Goal: Task Accomplishment & Management: Use online tool/utility

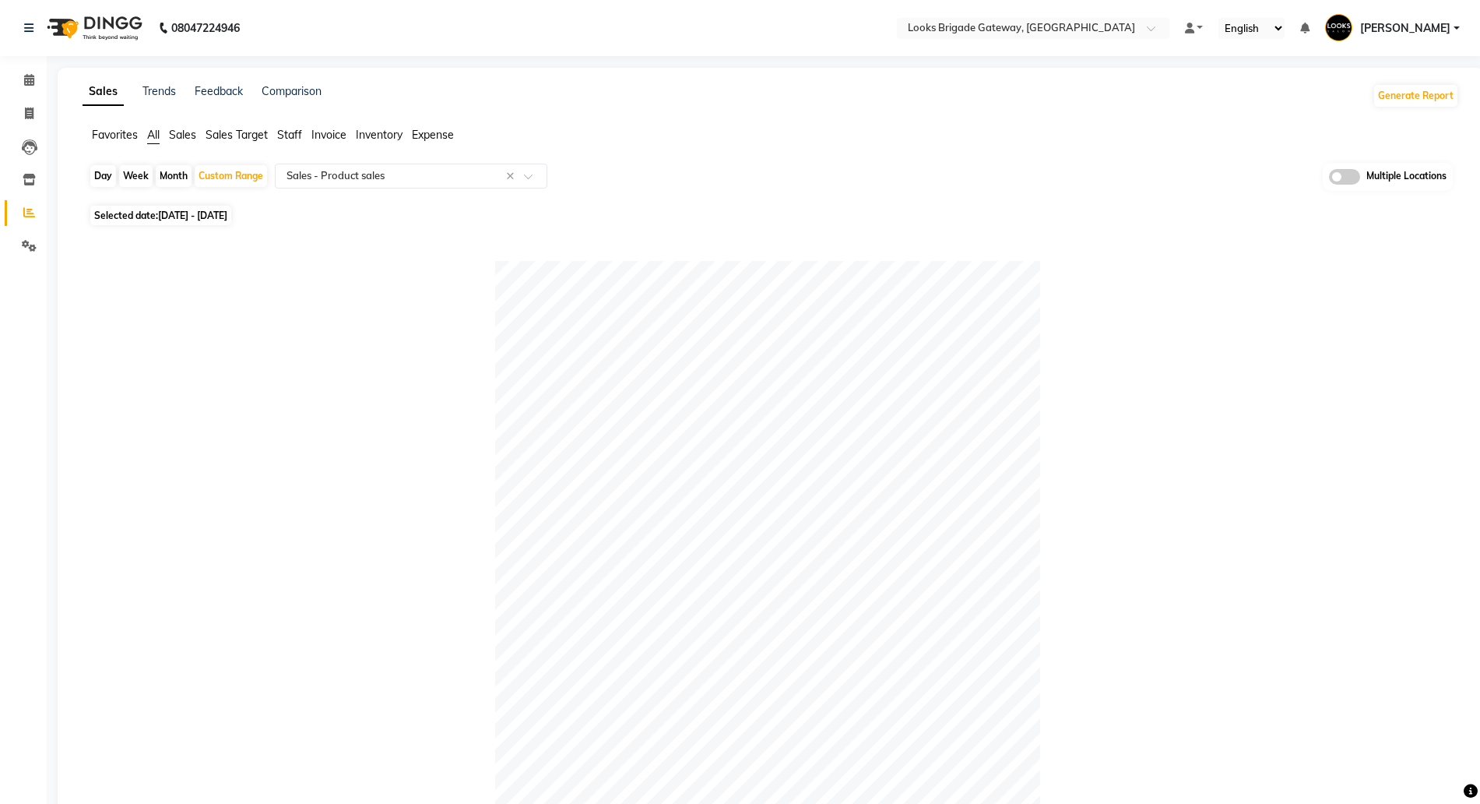
select select "full_report"
select select "pdf"
select select "50"
click at [30, 177] on icon at bounding box center [29, 180] width 13 height 12
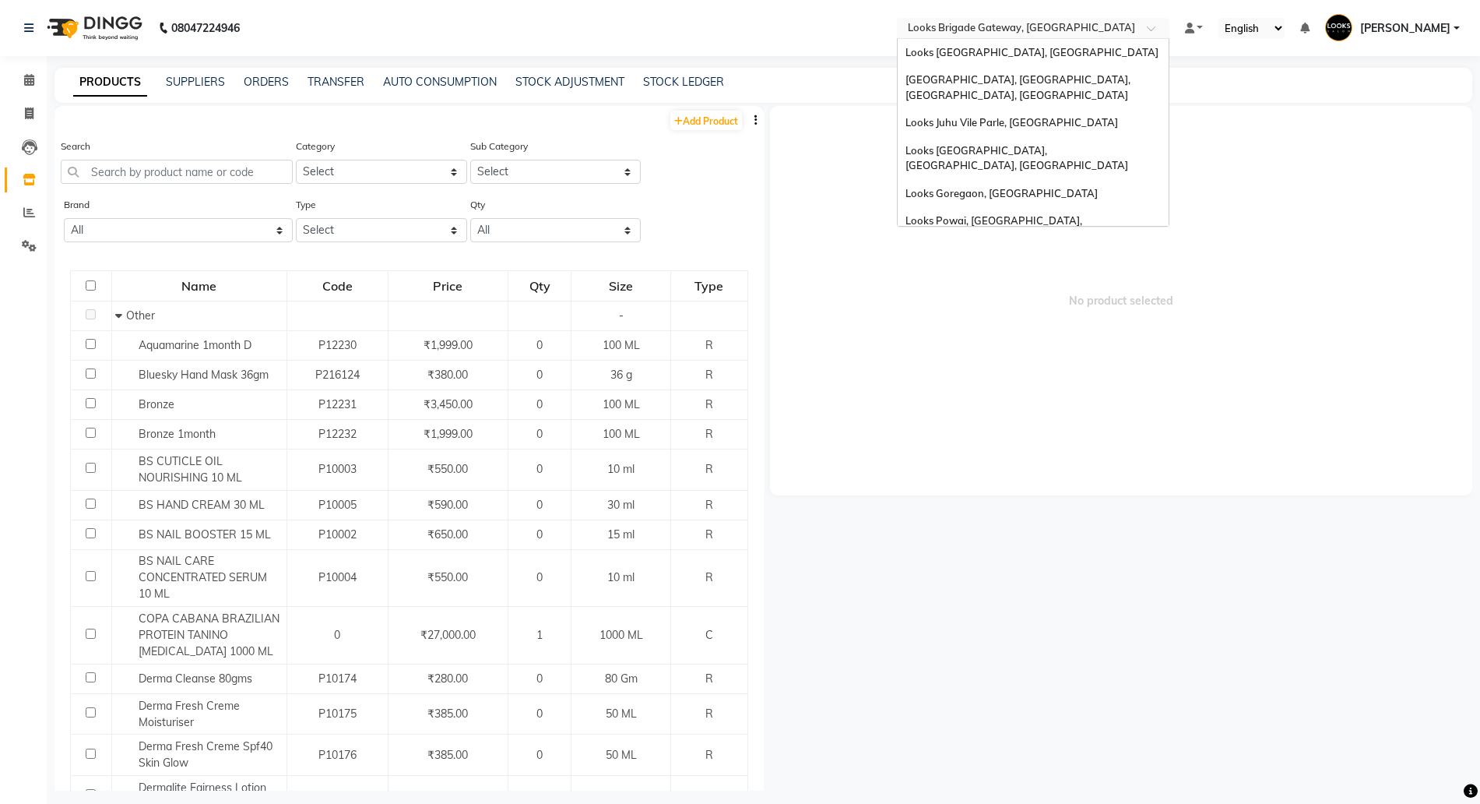
click at [962, 18] on div "Select Location × Looks Brigade Gateway, Bengaluru" at bounding box center [1033, 28] width 273 height 21
click at [964, 79] on span "[GEOGRAPHIC_DATA], [GEOGRAPHIC_DATA], [GEOGRAPHIC_DATA], [GEOGRAPHIC_DATA]" at bounding box center [1019, 87] width 227 height 28
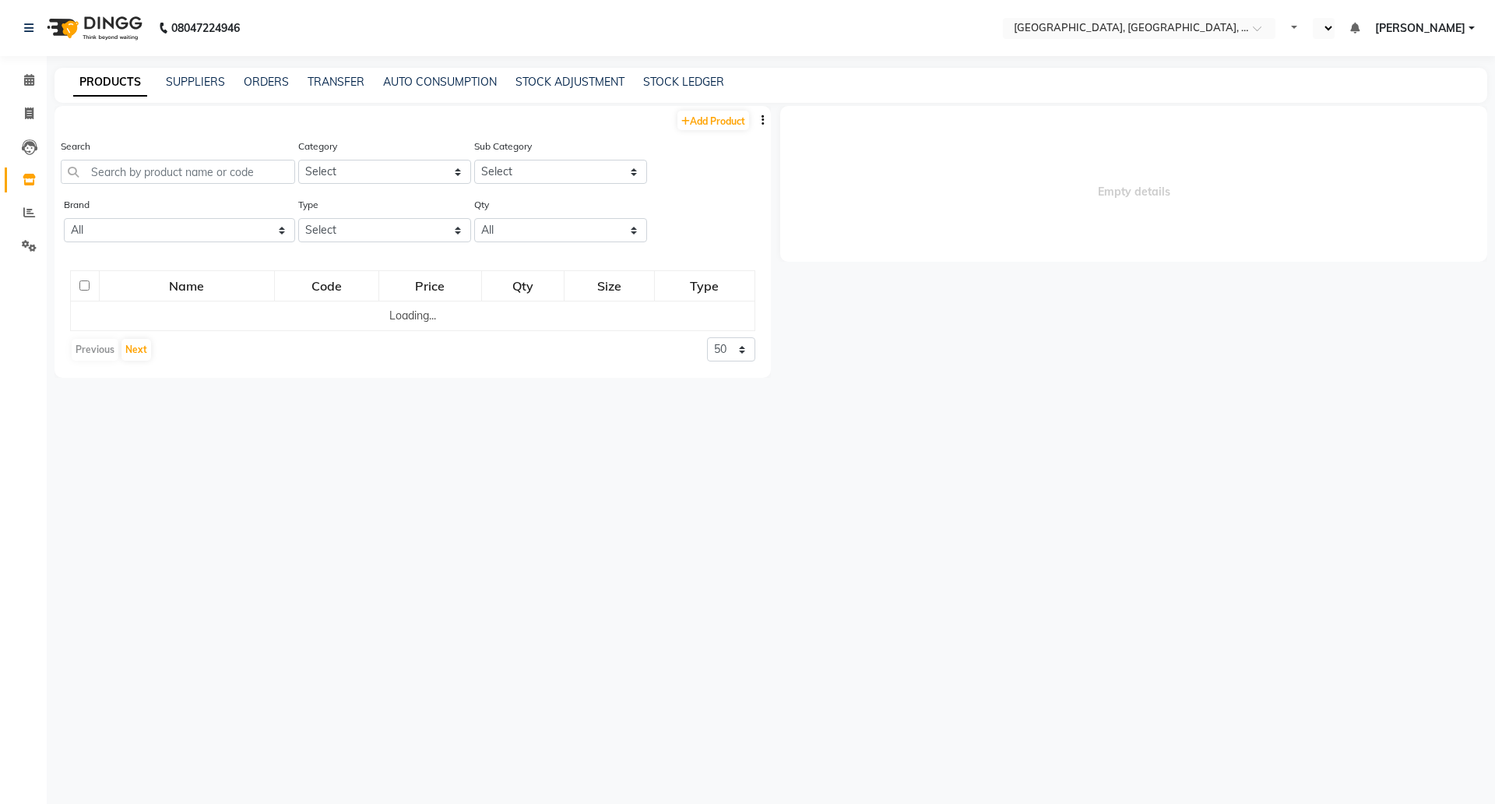
select select "en"
click at [157, 169] on input "text" at bounding box center [178, 172] width 234 height 24
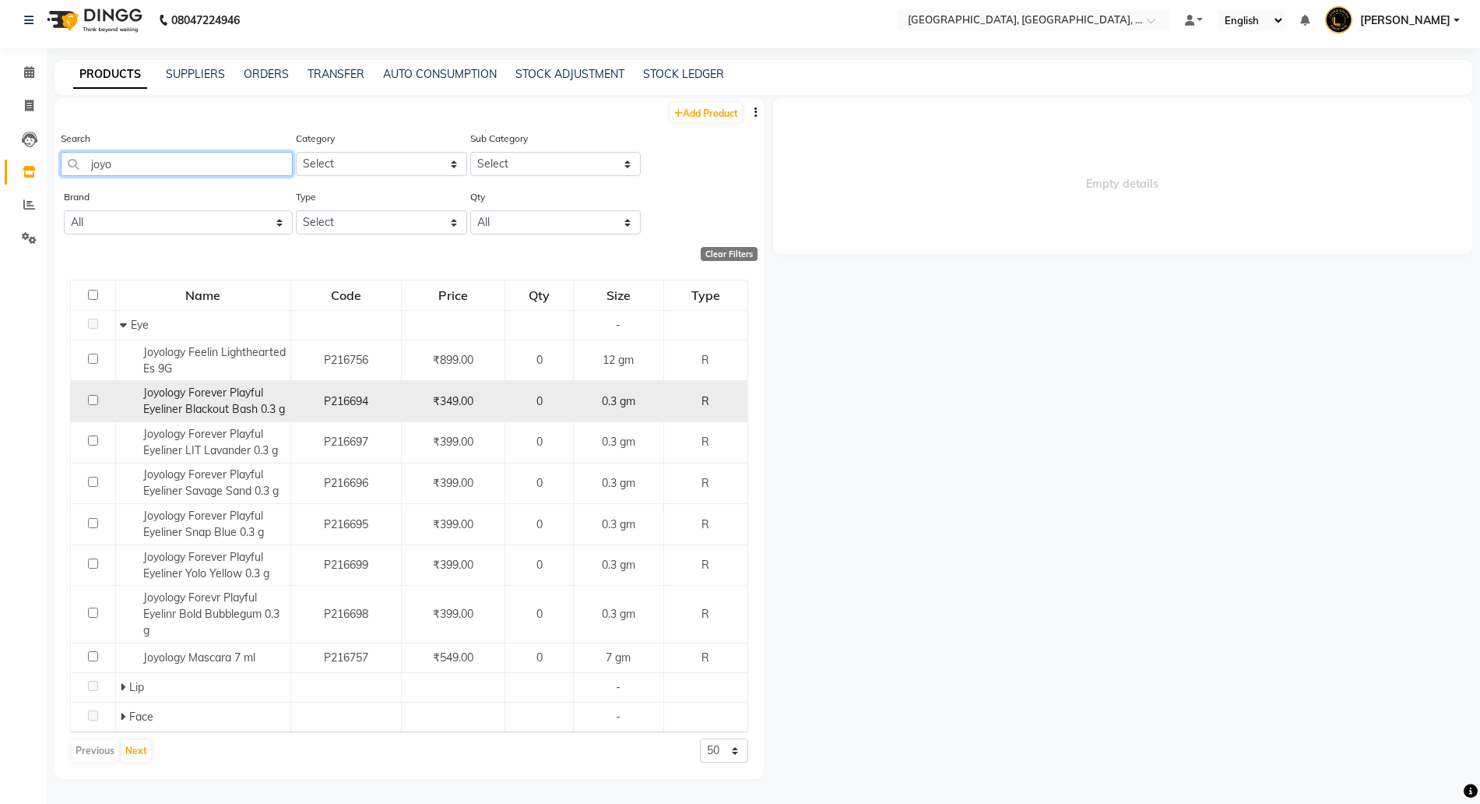
scroll to position [10, 0]
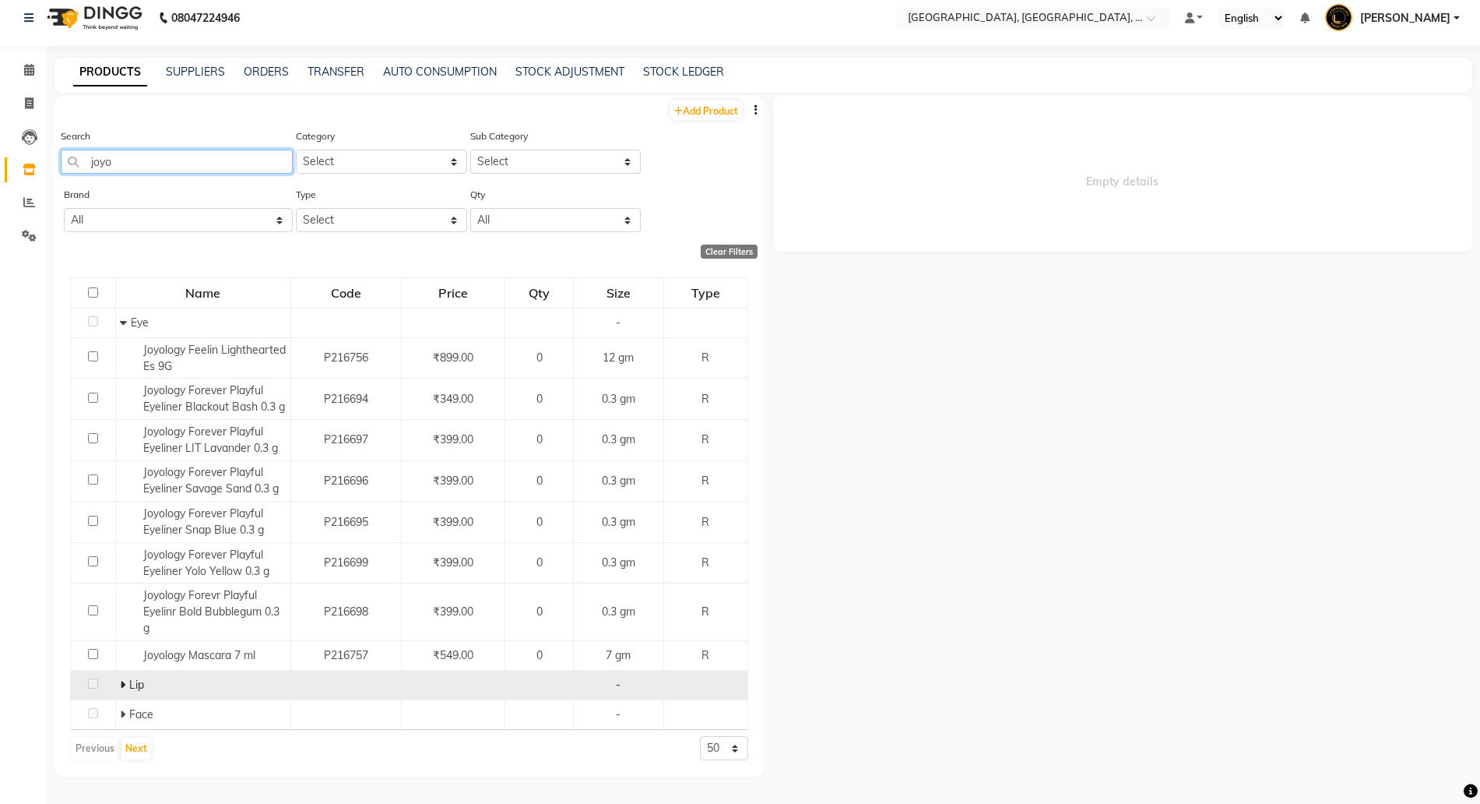
type input "joyo"
click at [125, 678] on span at bounding box center [124, 684] width 9 height 14
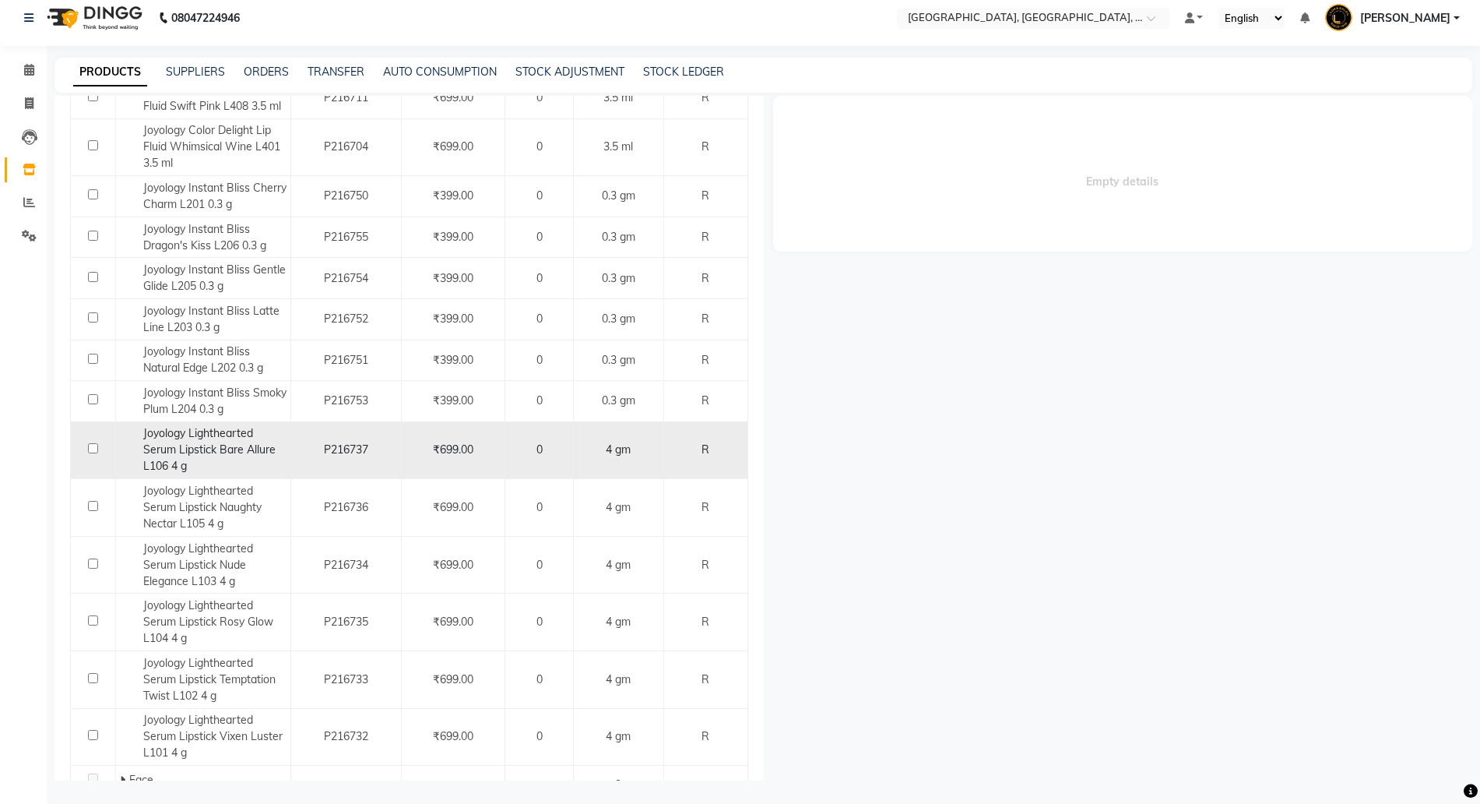
scroll to position [1257, 0]
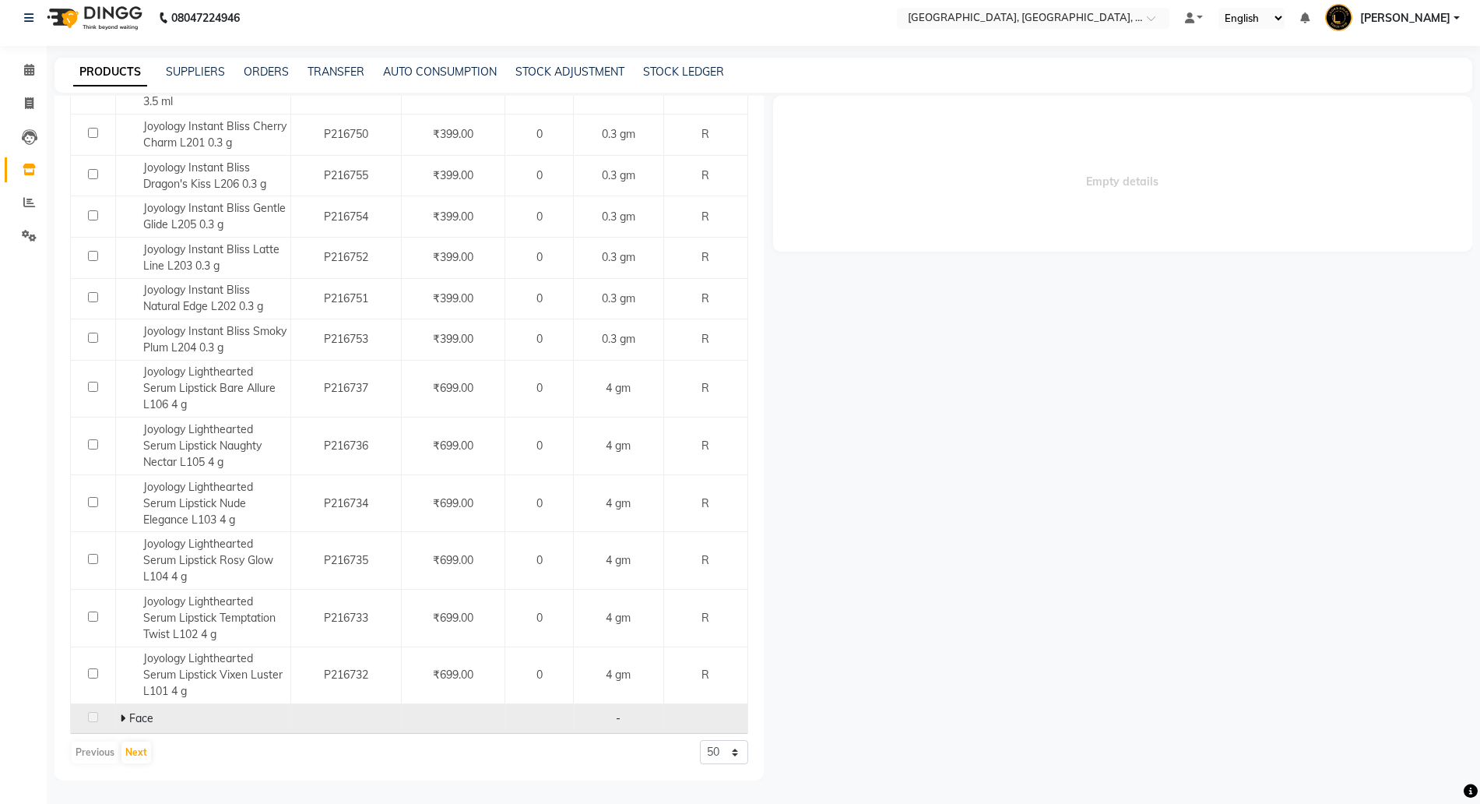
click at [120, 717] on icon at bounding box center [122, 717] width 5 height 11
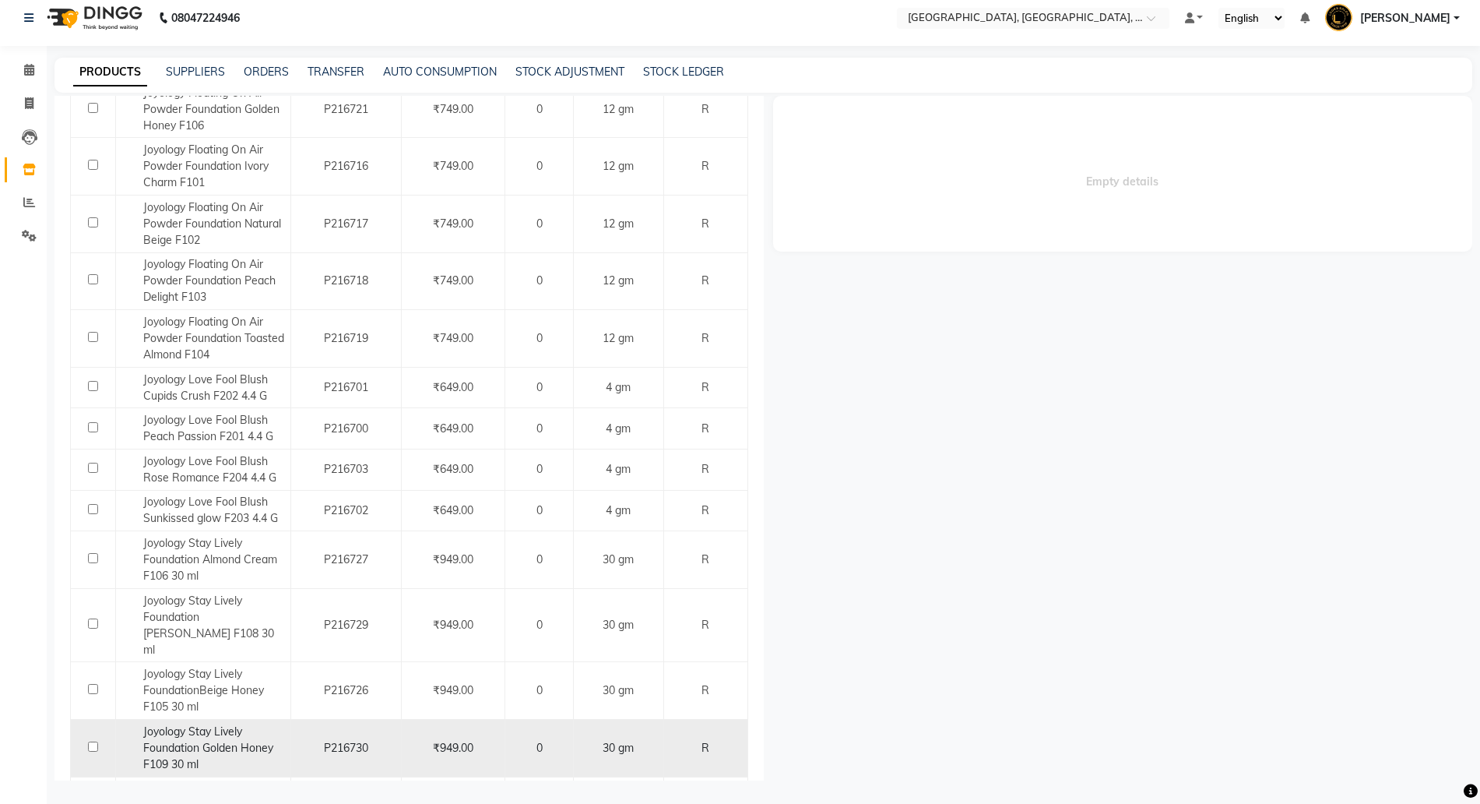
scroll to position [2051, 0]
